Goal: Obtain resource: Download file/media

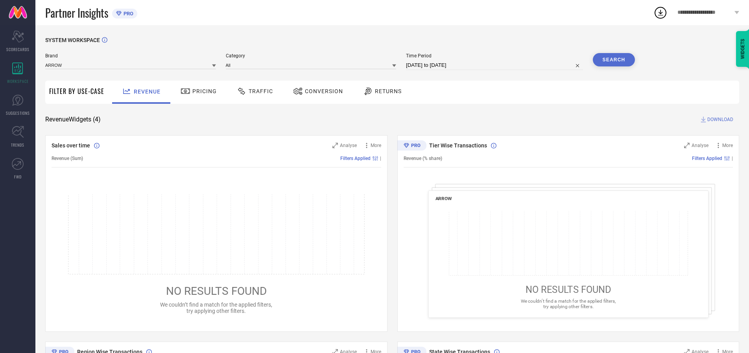
click at [253, 91] on span "Traffic" at bounding box center [261, 91] width 24 height 6
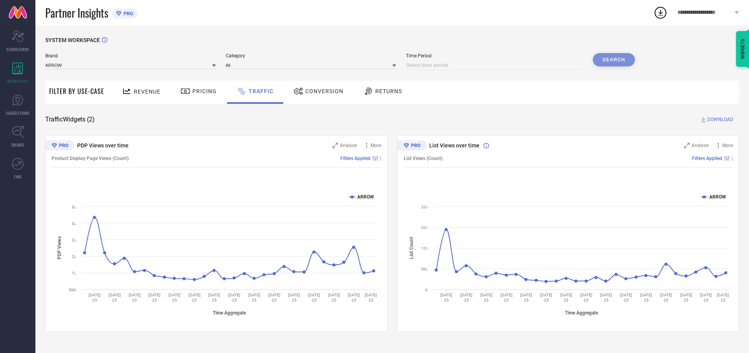
click at [496, 65] on input at bounding box center [494, 65] width 177 height 9
select select "8"
select select "2025"
select select "9"
select select "2025"
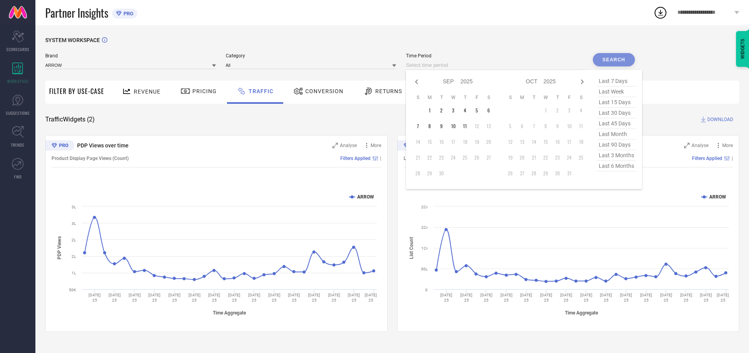
click at [456, 126] on td "10" at bounding box center [453, 126] width 12 height 12
type input "[DATE] to [DATE]"
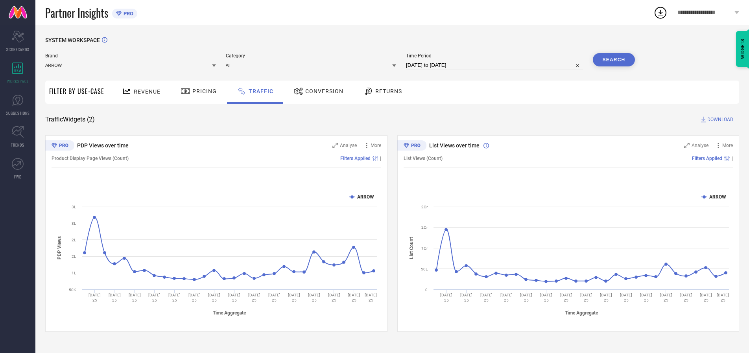
click at [131, 65] on input at bounding box center [130, 65] width 171 height 8
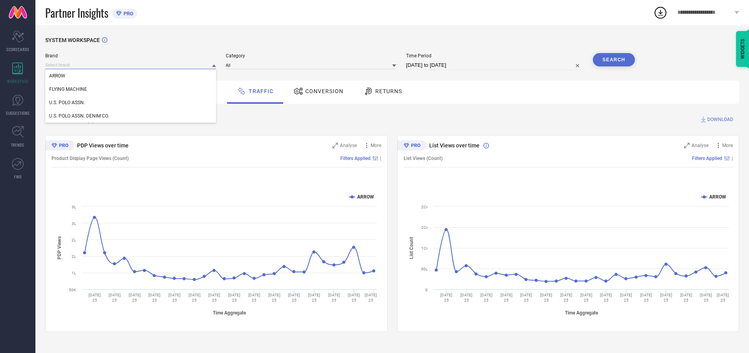
click at [131, 65] on input at bounding box center [130, 65] width 171 height 8
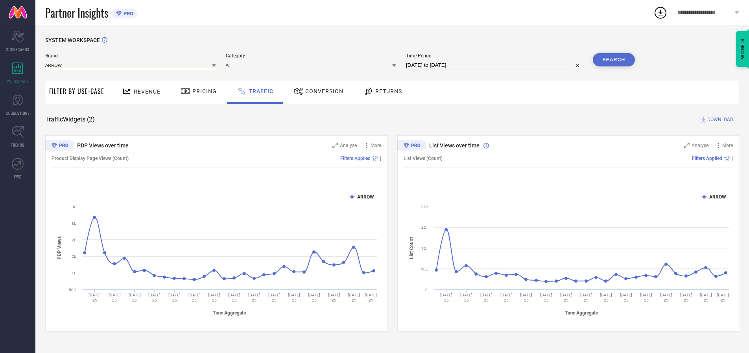
click at [131, 65] on input at bounding box center [130, 65] width 171 height 8
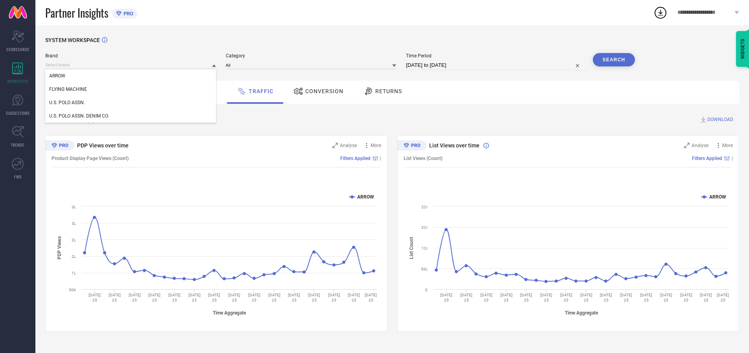
click at [131, 103] on div "U.S. POLO ASSN." at bounding box center [130, 102] width 171 height 13
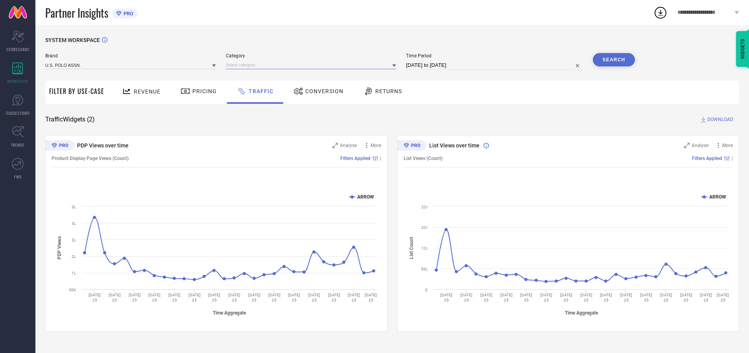
click at [313, 65] on input at bounding box center [311, 65] width 171 height 8
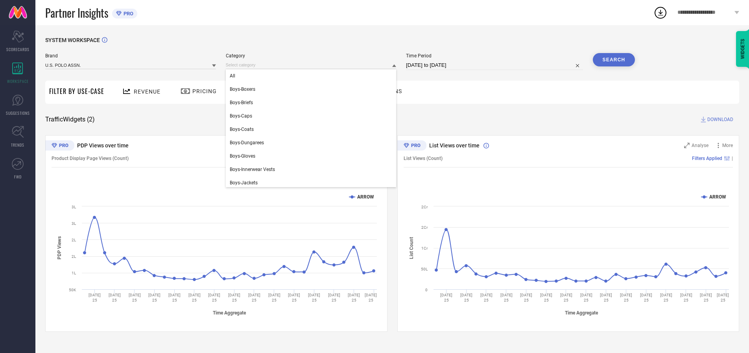
click at [313, 76] on div "All" at bounding box center [311, 75] width 171 height 13
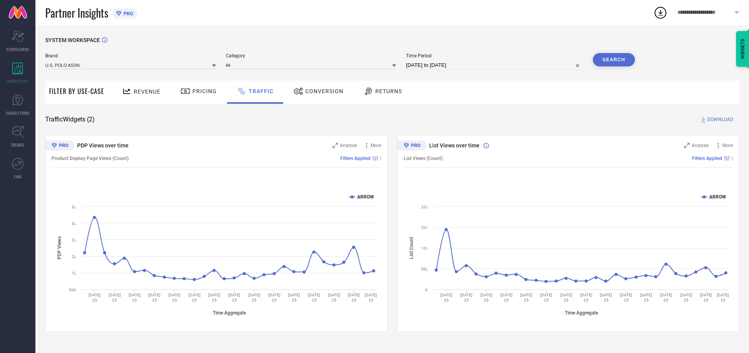
click at [614, 60] on button "Search" at bounding box center [614, 59] width 42 height 13
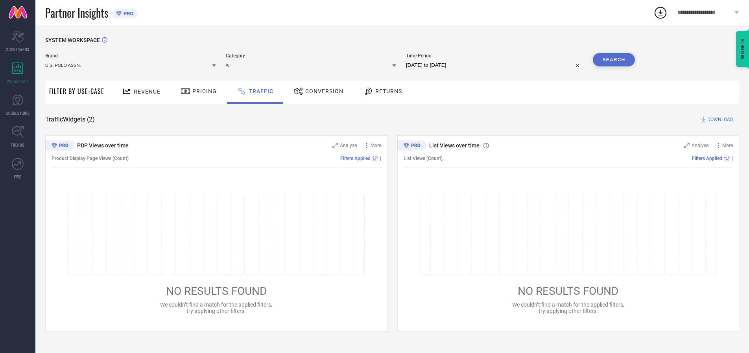
click at [719, 120] on span "DOWNLOAD" at bounding box center [721, 120] width 26 height 8
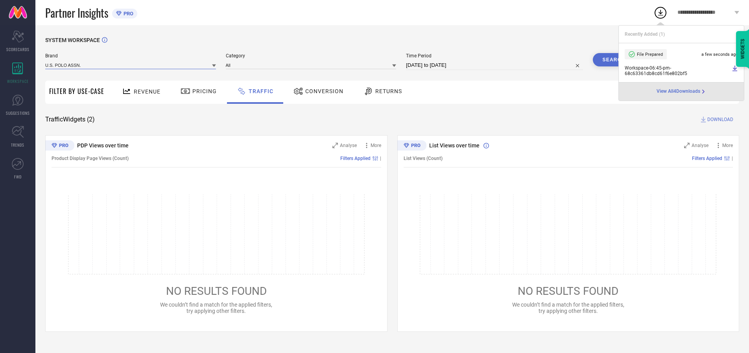
click at [131, 65] on input at bounding box center [130, 65] width 171 height 8
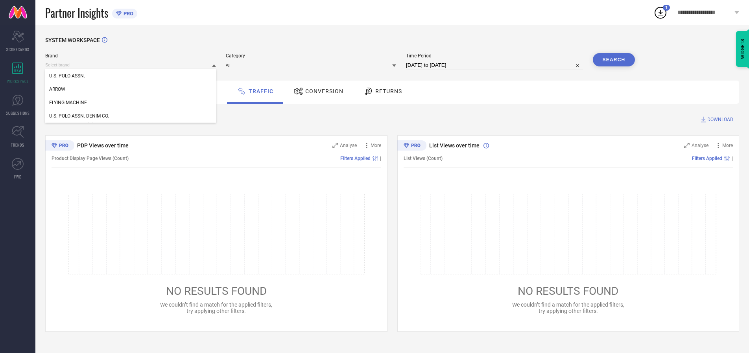
click at [131, 116] on div "U.S. POLO ASSN. DENIM CO." at bounding box center [130, 115] width 171 height 13
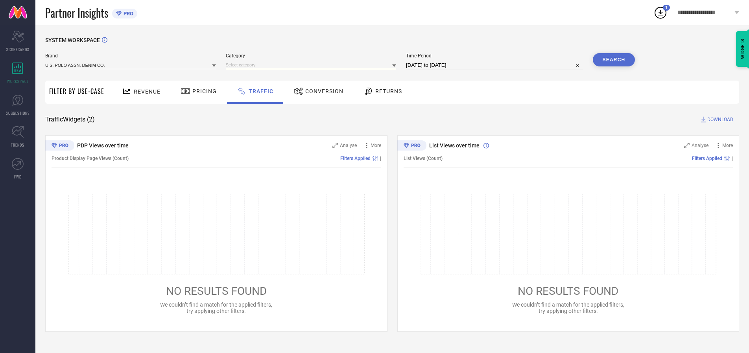
click at [313, 65] on input at bounding box center [311, 65] width 171 height 8
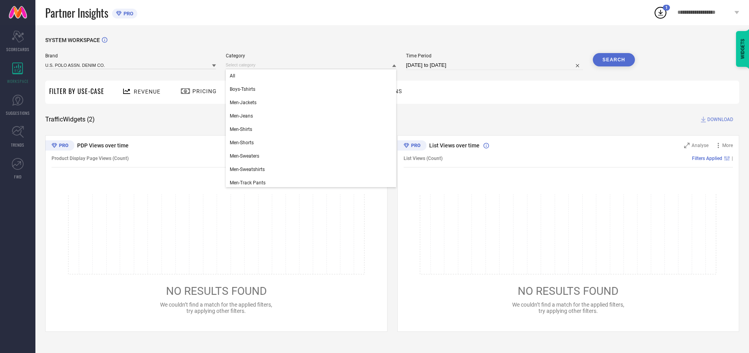
click at [313, 76] on div "All" at bounding box center [311, 75] width 171 height 13
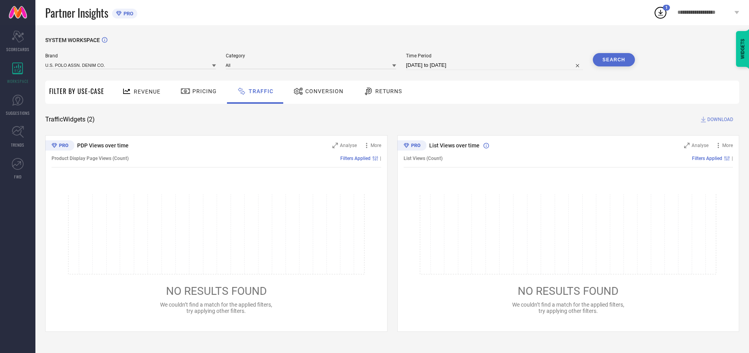
click at [614, 60] on button "Search" at bounding box center [614, 59] width 42 height 13
click at [719, 120] on span "DOWNLOAD" at bounding box center [721, 120] width 26 height 8
click at [496, 65] on input at bounding box center [494, 65] width 177 height 9
select select "8"
select select "2025"
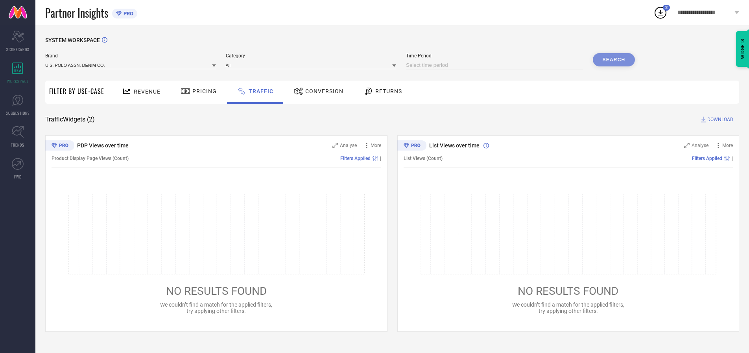
select select "9"
select select "2025"
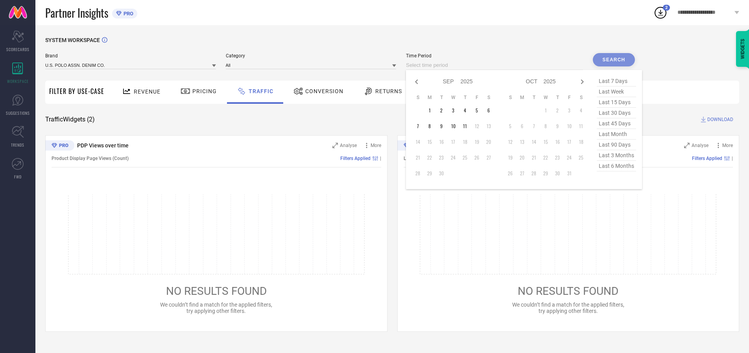
click at [467, 126] on td "11" at bounding box center [465, 126] width 12 height 12
type input "[DATE] to [DATE]"
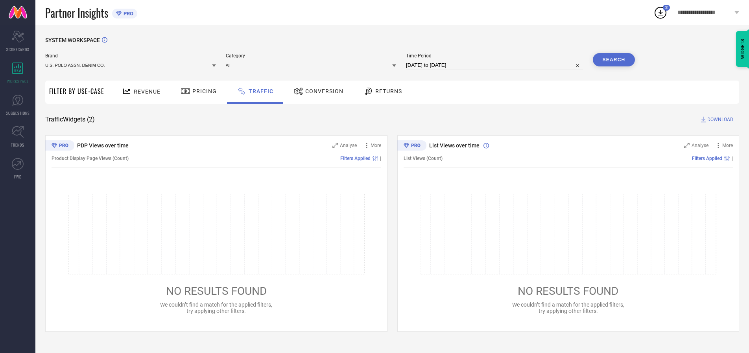
click at [131, 65] on input at bounding box center [130, 65] width 171 height 8
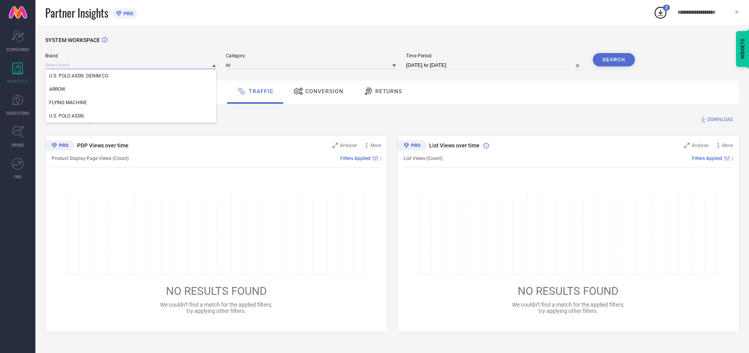
click at [131, 65] on input at bounding box center [130, 65] width 171 height 8
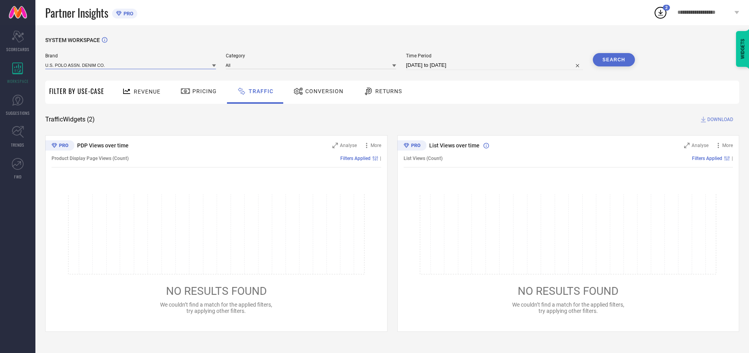
click at [131, 65] on input at bounding box center [130, 65] width 171 height 8
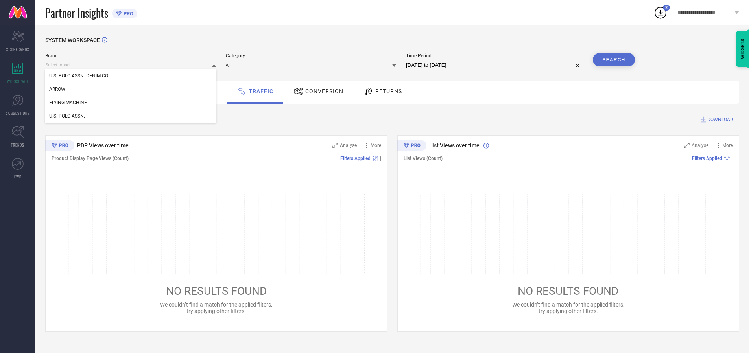
click at [131, 76] on div "U.S. POLO ASSN. DENIM CO." at bounding box center [130, 75] width 171 height 13
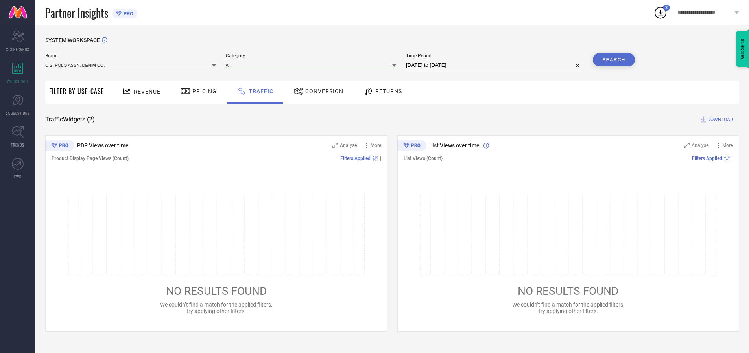
click at [313, 65] on input at bounding box center [311, 65] width 171 height 8
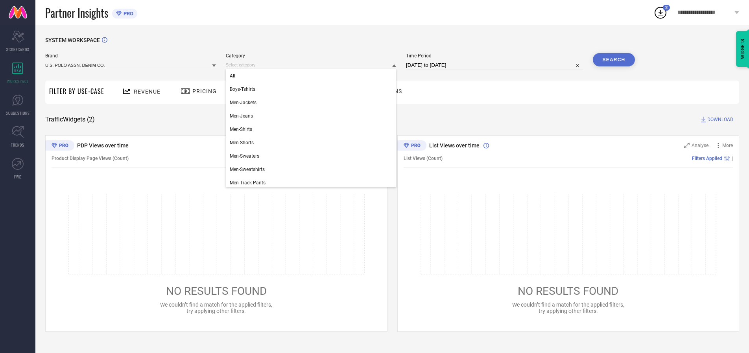
click at [313, 76] on div "All" at bounding box center [311, 75] width 171 height 13
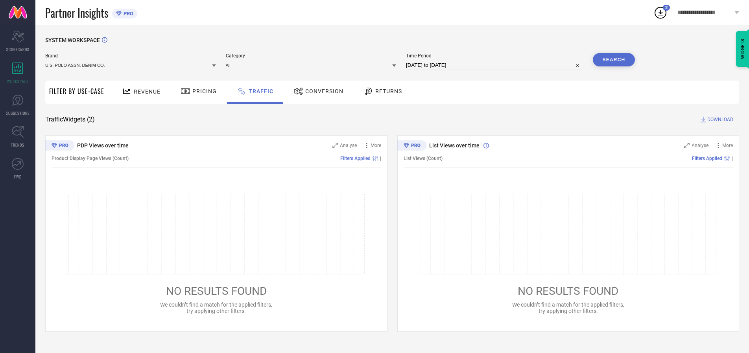
click at [614, 60] on button "Search" at bounding box center [614, 59] width 42 height 13
click at [719, 120] on span "DOWNLOAD" at bounding box center [721, 120] width 26 height 8
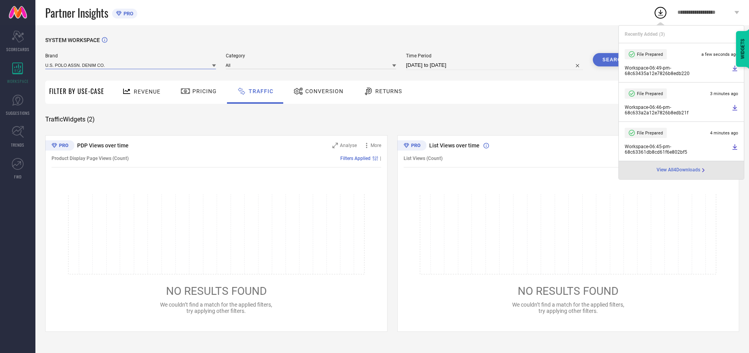
click at [131, 65] on input at bounding box center [130, 65] width 171 height 8
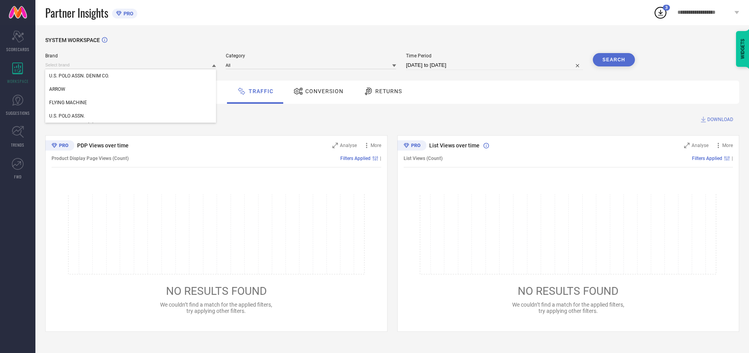
click at [131, 116] on div "U.S. POLO ASSN." at bounding box center [130, 115] width 171 height 13
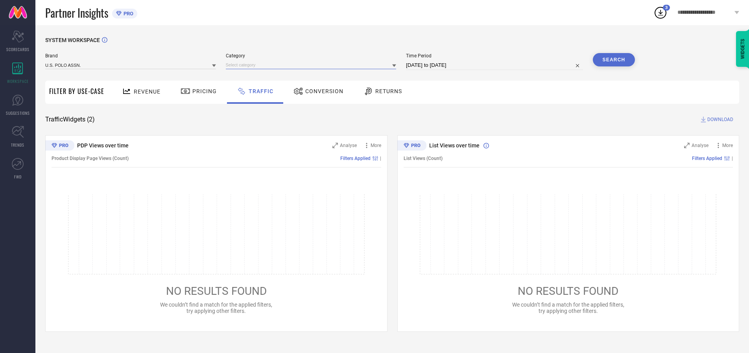
click at [313, 65] on input at bounding box center [311, 65] width 171 height 8
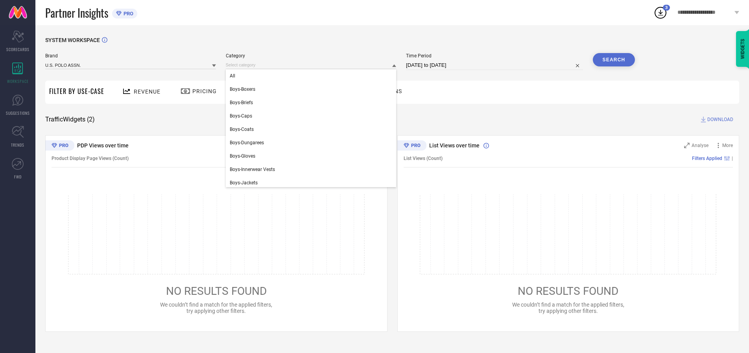
click at [313, 76] on div "All" at bounding box center [311, 75] width 171 height 13
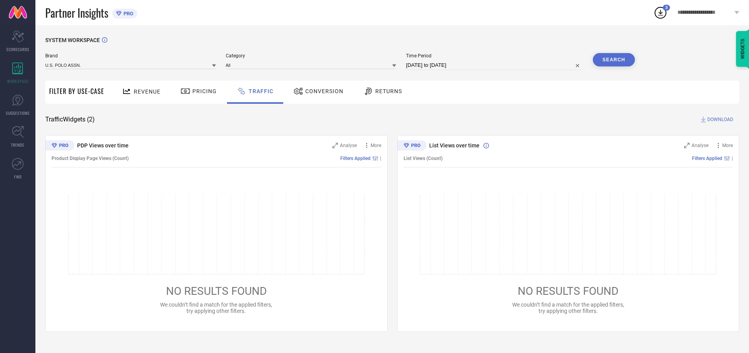
click at [614, 60] on button "Search" at bounding box center [614, 59] width 42 height 13
click at [719, 120] on span "DOWNLOAD" at bounding box center [721, 120] width 26 height 8
